Goal: Task Accomplishment & Management: Complete application form

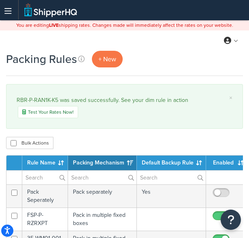
select select "15"
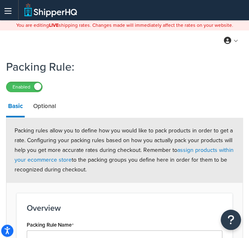
scroll to position [177, 0]
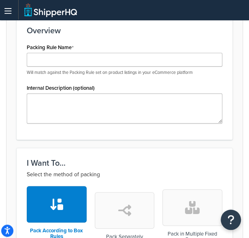
click at [105, 69] on p "Will match against the Packing Rule set on product listings in your eCommerce p…" at bounding box center [125, 72] width 196 height 6
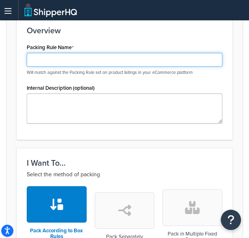
click at [92, 58] on input "Packing Rule Name" at bounding box center [125, 60] width 196 height 14
paste input "RBR-CF-UF1000-K4"
type input "RBR-CF-UF1000-K4"
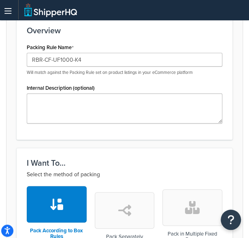
click at [191, 205] on icon "button" at bounding box center [192, 207] width 15 height 13
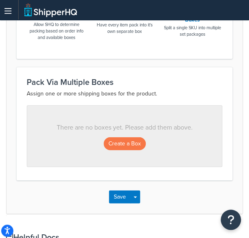
scroll to position [399, 0]
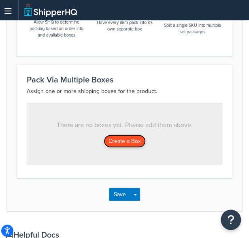
click at [122, 139] on button "Create a Box" at bounding box center [125, 141] width 42 height 13
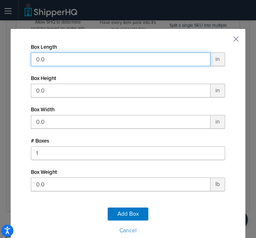
click at [71, 60] on input "0.0" at bounding box center [120, 59] width 179 height 14
click at [100, 60] on input "0.0" at bounding box center [120, 59] width 179 height 14
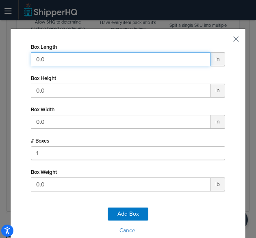
click at [100, 60] on input "0.0" at bounding box center [120, 59] width 179 height 14
type input "61"
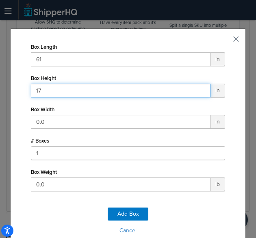
type input "17"
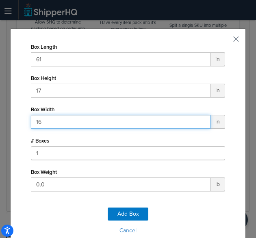
type input "16"
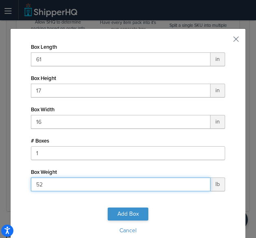
type input "52"
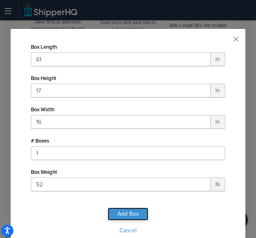
click at [130, 217] on button "Add Box" at bounding box center [127, 213] width 41 height 13
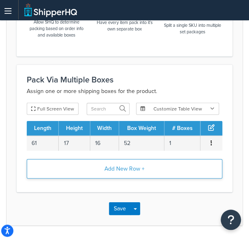
click at [123, 167] on button "Add New Row +" at bounding box center [125, 168] width 196 height 19
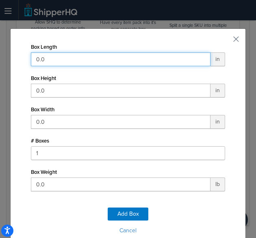
click at [120, 64] on input "0.0" at bounding box center [120, 59] width 179 height 14
type input "49"
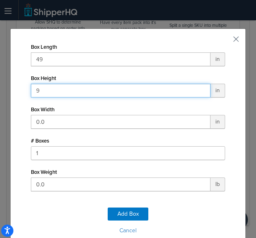
type input "9"
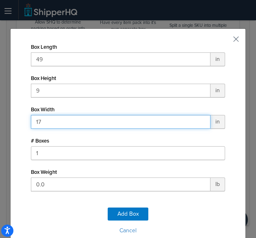
type input "17"
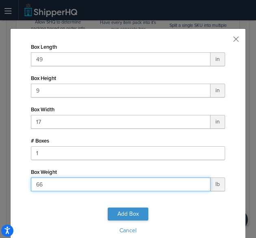
type input "66"
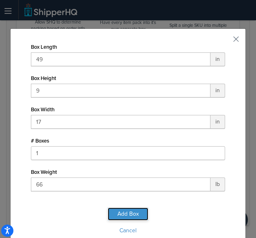
click at [132, 215] on button "Add Box" at bounding box center [127, 213] width 41 height 13
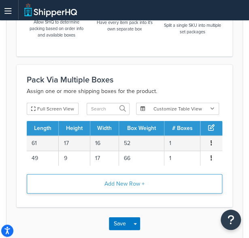
click at [126, 181] on button "Add New Row +" at bounding box center [125, 183] width 196 height 19
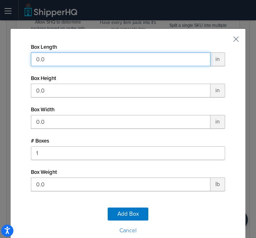
click at [92, 60] on input "0.0" at bounding box center [120, 59] width 179 height 14
type input "42"
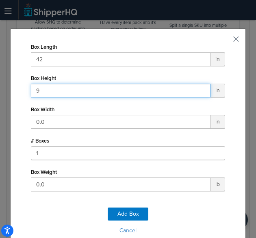
type input "9"
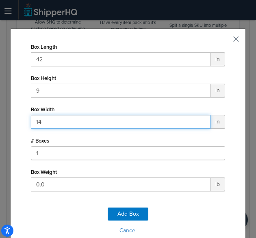
type input "14"
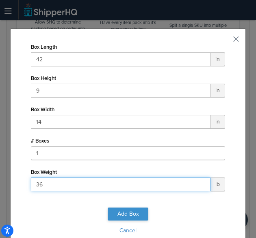
type input "36"
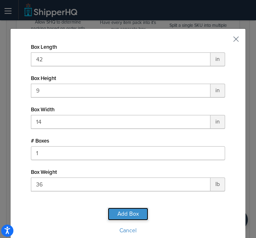
click at [129, 213] on button "Add Box" at bounding box center [127, 213] width 41 height 13
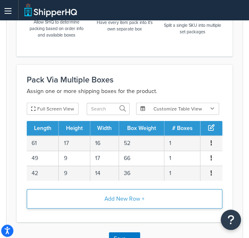
click at [130, 189] on button "Add New Row +" at bounding box center [125, 198] width 196 height 19
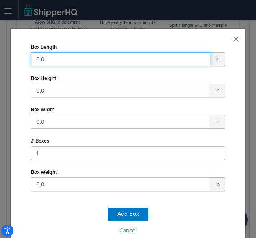
click at [124, 58] on input "0.0" at bounding box center [120, 59] width 179 height 14
type input "11"
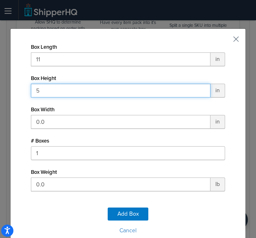
type input "5"
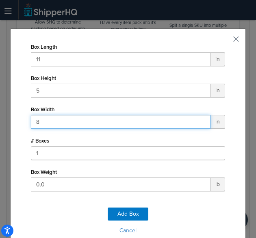
type input "8"
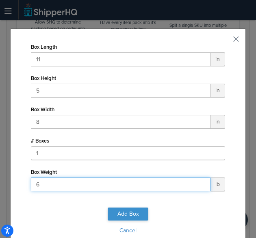
type input "6"
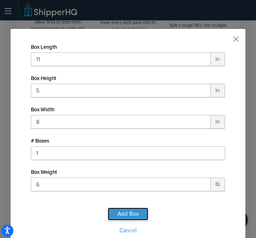
click at [125, 215] on button "Add Box" at bounding box center [127, 213] width 41 height 13
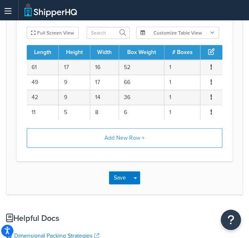
scroll to position [477, 0]
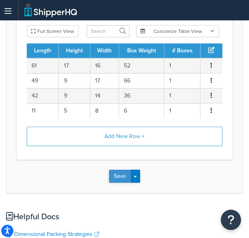
click at [120, 171] on button "Save" at bounding box center [120, 176] width 22 height 13
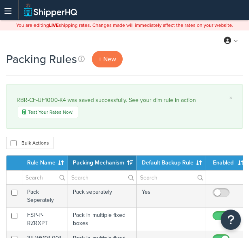
select select "15"
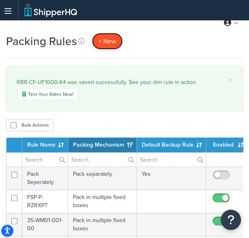
click at [106, 39] on span "+ New" at bounding box center [108, 41] width 18 height 9
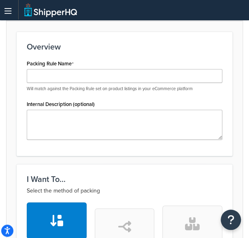
scroll to position [162, 0]
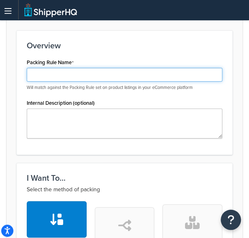
click at [80, 69] on input "Packing Rule Name" at bounding box center [125, 75] width 196 height 14
paste input "RBR-CF-UF1000-K5"
type input "RBR-CF-UF1000-K5"
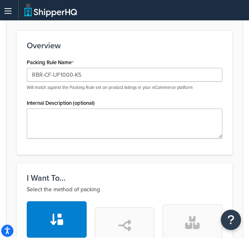
click at [186, 206] on button "button" at bounding box center [193, 222] width 60 height 37
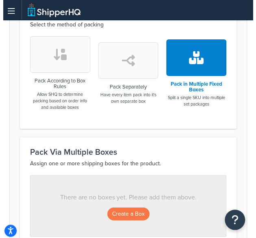
scroll to position [327, 0]
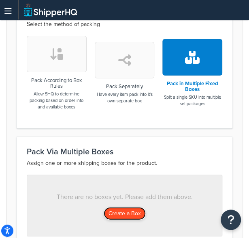
click at [124, 208] on button "Create a Box" at bounding box center [125, 212] width 42 height 13
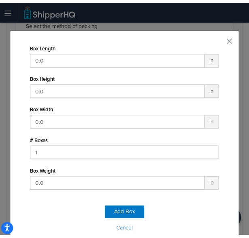
scroll to position [37, 0]
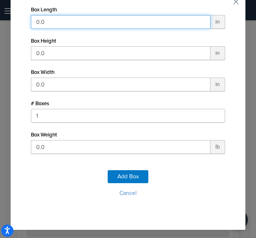
click at [97, 22] on input "0.0" at bounding box center [120, 22] width 179 height 14
type input "61"
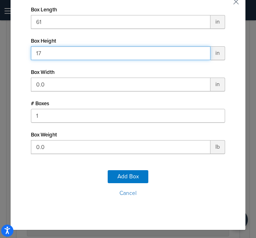
type input "17"
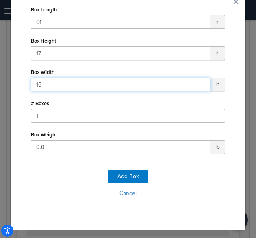
type input "16"
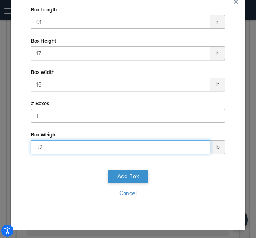
type input "52"
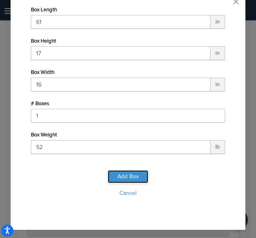
click at [120, 176] on button "Add Box" at bounding box center [127, 176] width 41 height 13
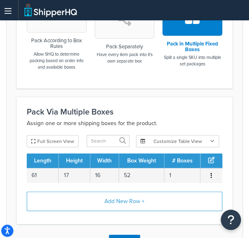
scroll to position [367, 0]
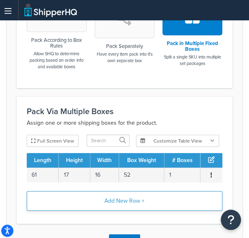
click at [135, 198] on button "Add New Row +" at bounding box center [125, 200] width 196 height 19
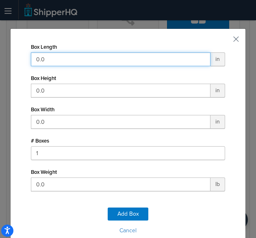
click at [119, 60] on input "0.0" at bounding box center [120, 59] width 179 height 14
type input "49"
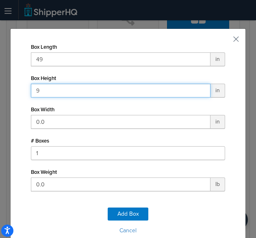
type input "9"
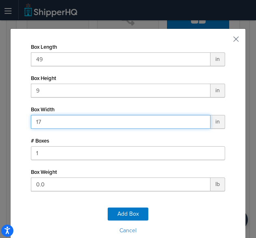
type input "17"
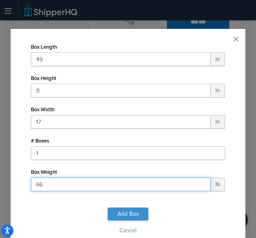
type input "66"
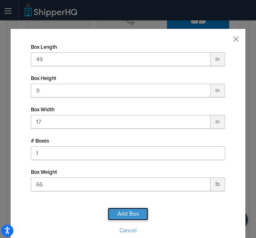
click at [129, 211] on button "Add Box" at bounding box center [127, 213] width 41 height 13
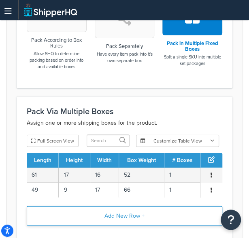
click at [125, 210] on button "Add New Row +" at bounding box center [125, 215] width 196 height 19
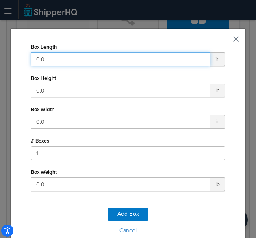
click at [126, 62] on input "0.0" at bounding box center [120, 59] width 179 height 14
type input "11"
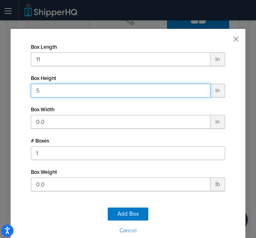
type input "5"
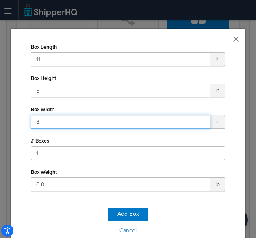
type input "8"
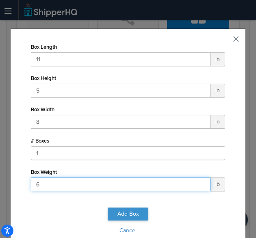
type input "6"
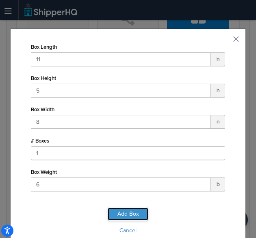
click at [120, 212] on button "Add Box" at bounding box center [127, 213] width 41 height 13
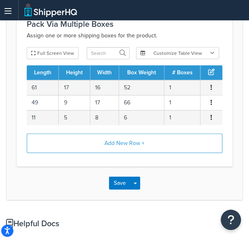
scroll to position [455, 0]
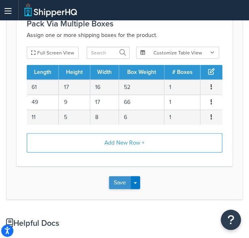
click at [118, 187] on button "Save" at bounding box center [120, 182] width 22 height 13
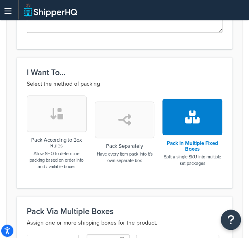
scroll to position [269, 0]
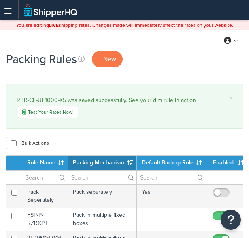
select select "15"
